Goal: Transaction & Acquisition: Purchase product/service

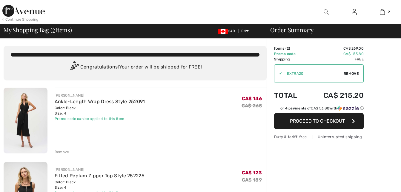
scroll to position [30, 0]
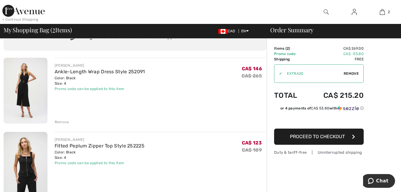
click at [32, 165] on img at bounding box center [26, 165] width 44 height 66
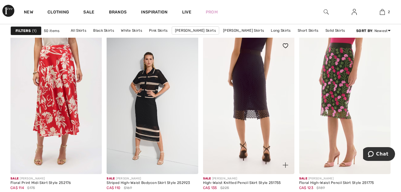
scroll to position [1195, 0]
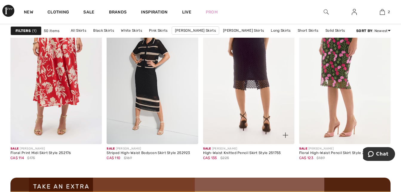
click at [244, 79] on img at bounding box center [248, 75] width 91 height 137
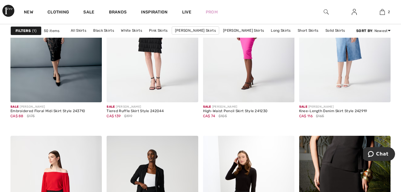
scroll to position [2390, 0]
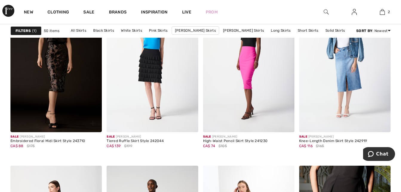
click at [68, 115] on img at bounding box center [55, 63] width 91 height 137
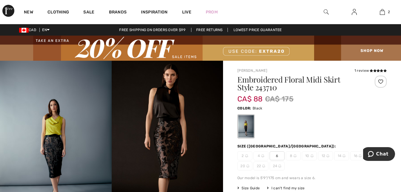
click at [71, 138] on img at bounding box center [56, 144] width 112 height 167
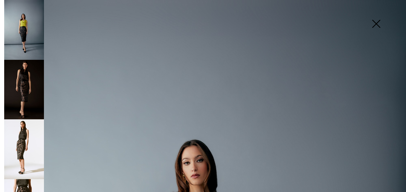
click at [17, 129] on img at bounding box center [24, 149] width 40 height 60
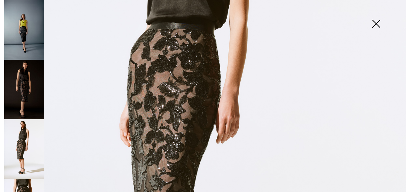
scroll to position [209, 0]
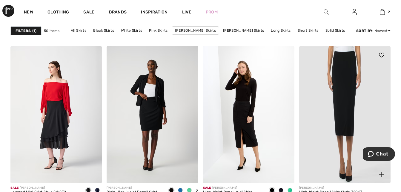
scroll to position [2540, 0]
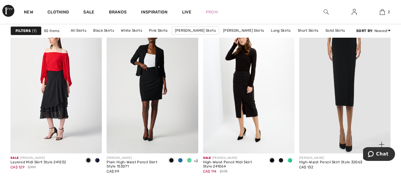
click at [317, 96] on img at bounding box center [344, 84] width 91 height 137
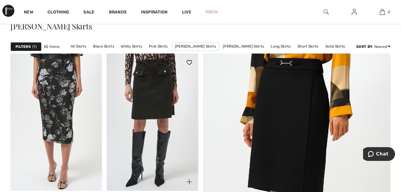
scroll to position [90, 0]
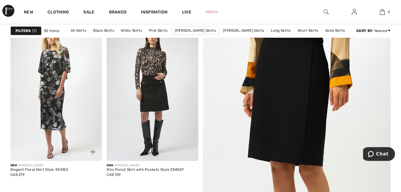
click at [60, 117] on img at bounding box center [55, 92] width 91 height 137
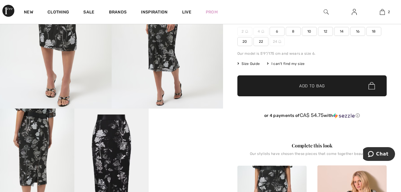
scroll to position [149, 0]
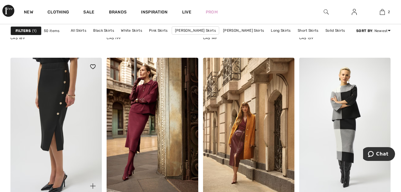
scroll to position [538, 0]
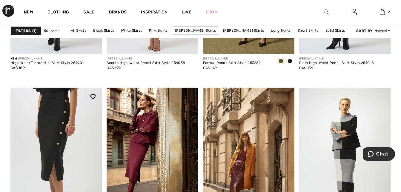
click at [62, 128] on img at bounding box center [55, 156] width 91 height 137
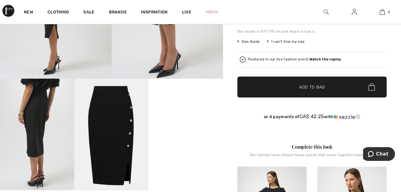
scroll to position [179, 0]
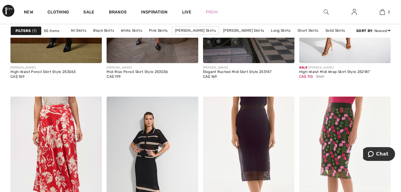
scroll to position [1135, 0]
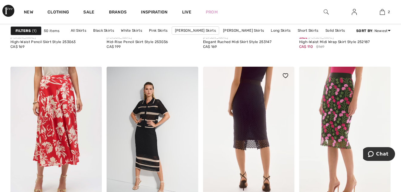
click at [261, 129] on img at bounding box center [248, 135] width 91 height 137
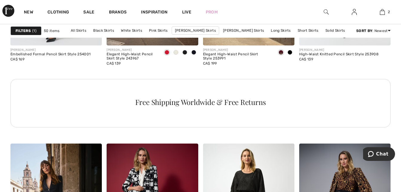
scroll to position [687, 0]
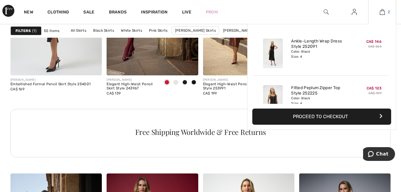
click at [381, 12] on img at bounding box center [382, 11] width 5 height 7
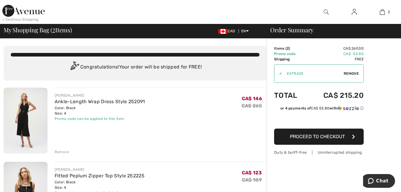
click at [312, 135] on span "Proceed to Checkout" at bounding box center [317, 137] width 55 height 6
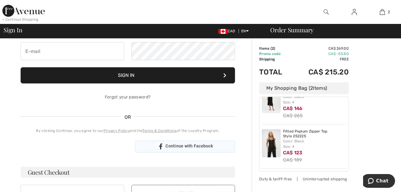
scroll to position [90, 0]
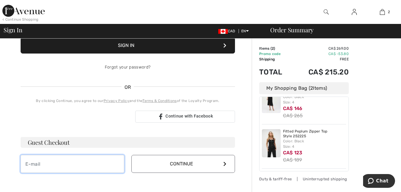
click at [81, 165] on input "email" at bounding box center [73, 164] width 104 height 18
type input "robinrolfe@rogers.com"
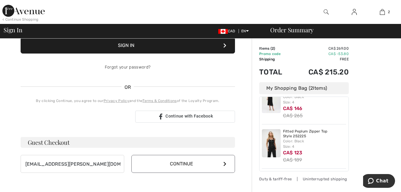
click at [192, 168] on button "Continue" at bounding box center [183, 164] width 104 height 18
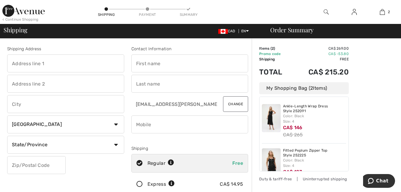
click at [61, 64] on input "text" at bounding box center [65, 63] width 117 height 18
type input "138 Swanwick Avenue"
type input "Toronto"
select select "ON"
type input "M4E 2A3"
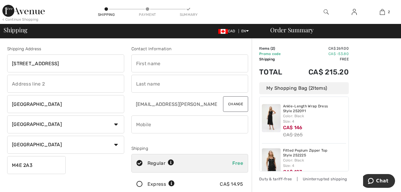
type input "Robin"
type input "Rolfe"
type input "4163713182"
type input "M4E2A3"
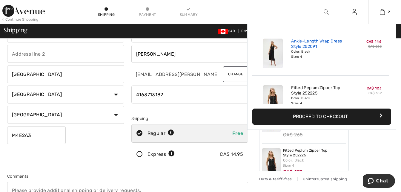
click at [305, 45] on link "Ankle-Length Wrap Dress Style 252091" at bounding box center [320, 44] width 59 height 11
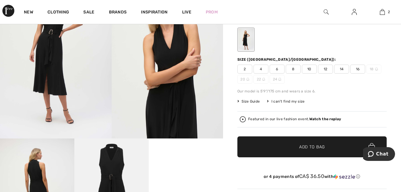
scroll to position [120, 0]
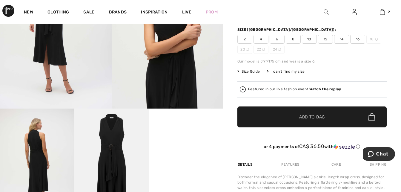
click at [107, 151] on img at bounding box center [111, 164] width 74 height 112
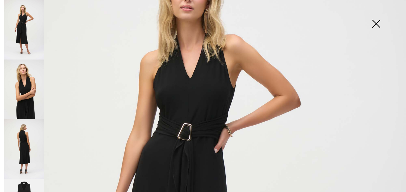
scroll to position [0, 0]
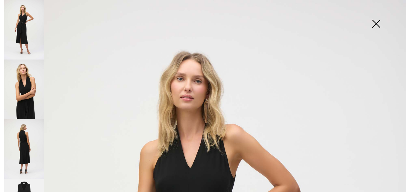
click at [377, 24] on img at bounding box center [376, 24] width 30 height 31
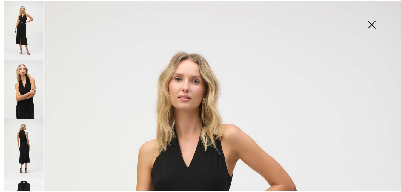
scroll to position [120, 0]
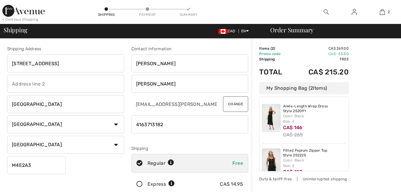
select select "ON"
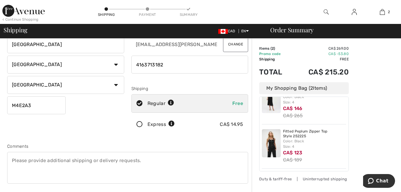
scroll to position [90, 0]
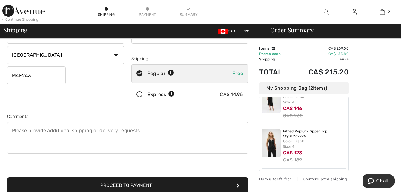
click at [134, 182] on button "Proceed to Payment" at bounding box center [127, 185] width 241 height 16
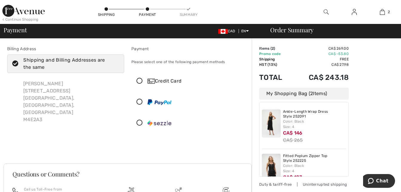
click at [141, 81] on icon at bounding box center [140, 81] width 16 height 6
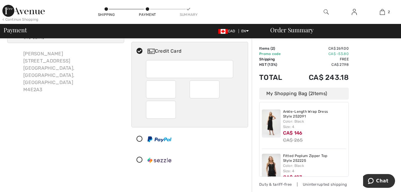
scroll to position [60, 0]
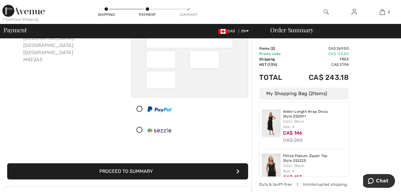
click at [234, 170] on button "Proceed to Summary" at bounding box center [127, 171] width 241 height 16
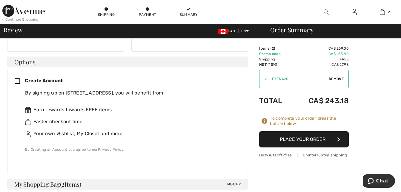
scroll to position [239, 0]
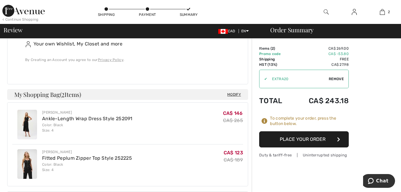
click at [288, 138] on button "Place Your Order" at bounding box center [304, 139] width 90 height 16
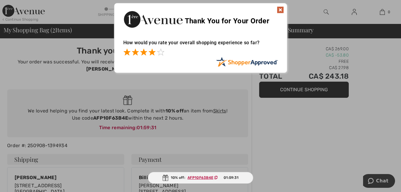
click at [152, 52] on span at bounding box center [152, 51] width 7 height 7
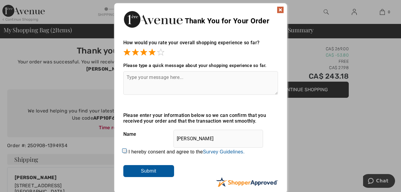
click at [160, 173] on input "Submit" at bounding box center [148, 171] width 51 height 12
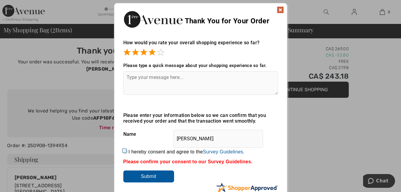
click at [280, 9] on img at bounding box center [280, 9] width 7 height 7
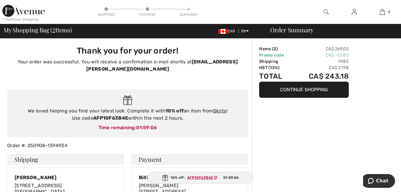
scroll to position [30, 0]
